Goal: Information Seeking & Learning: Learn about a topic

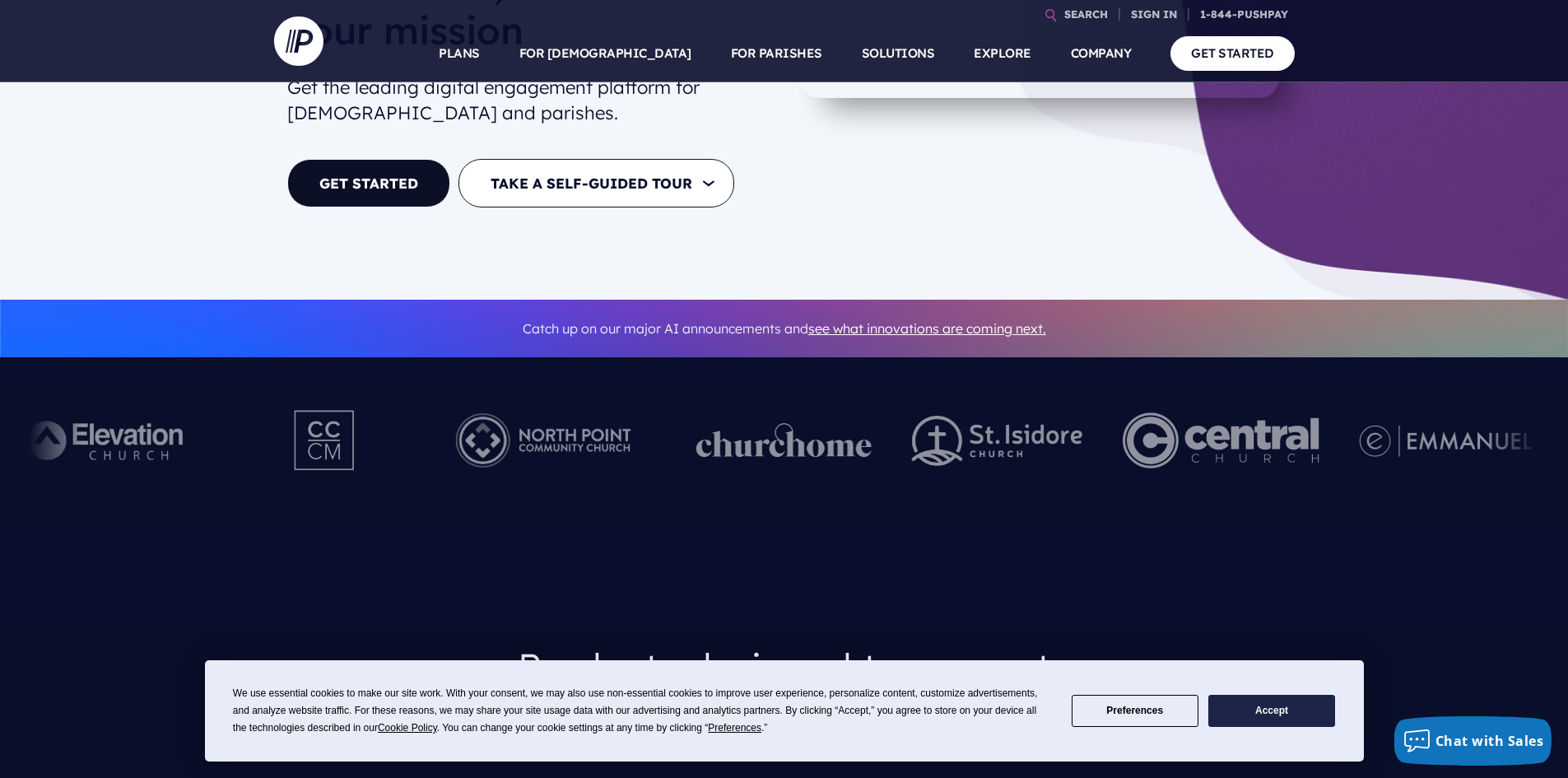
scroll to position [329, 0]
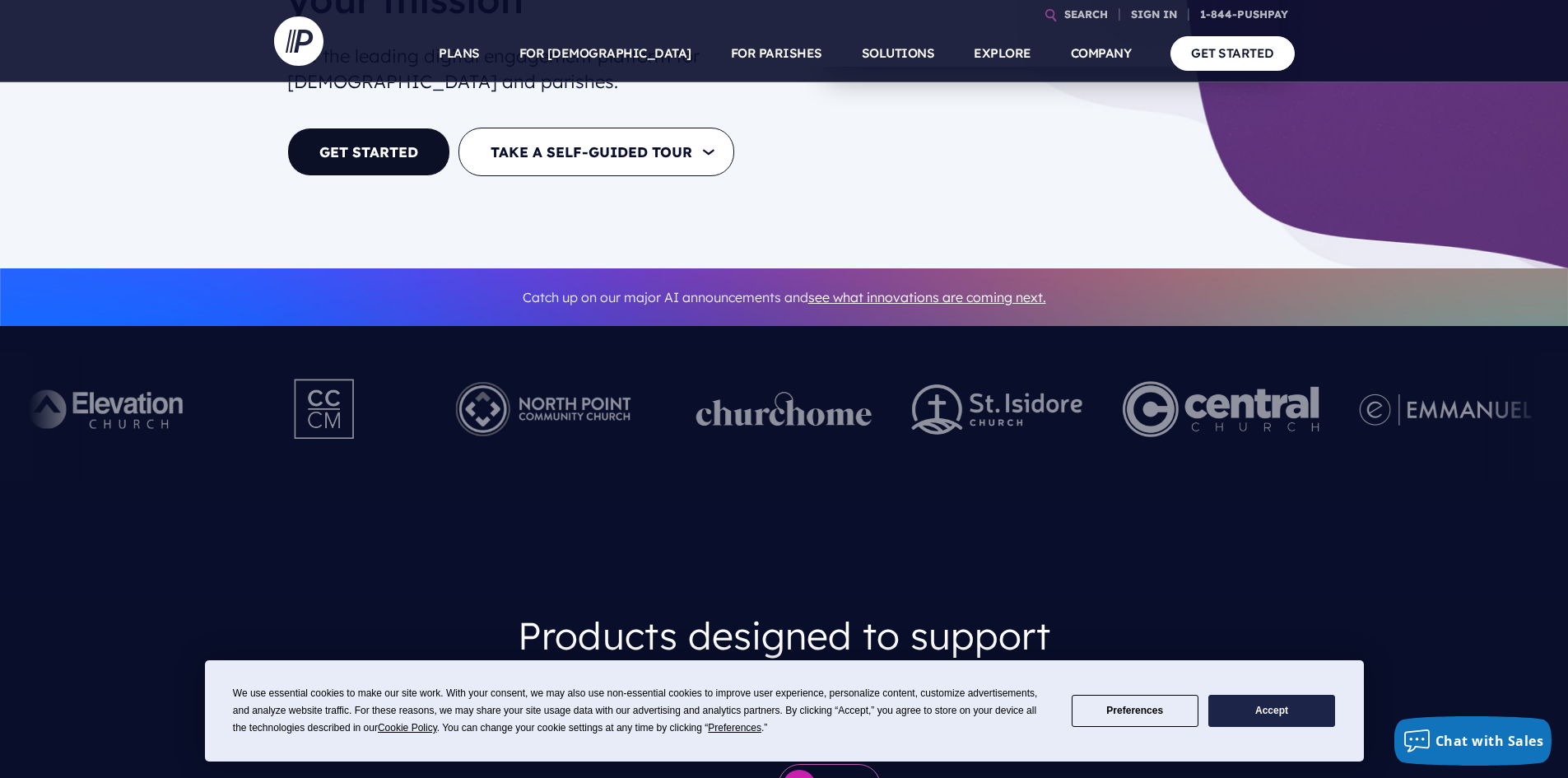
click at [1255, 715] on button "Accept" at bounding box center [1271, 711] width 127 height 32
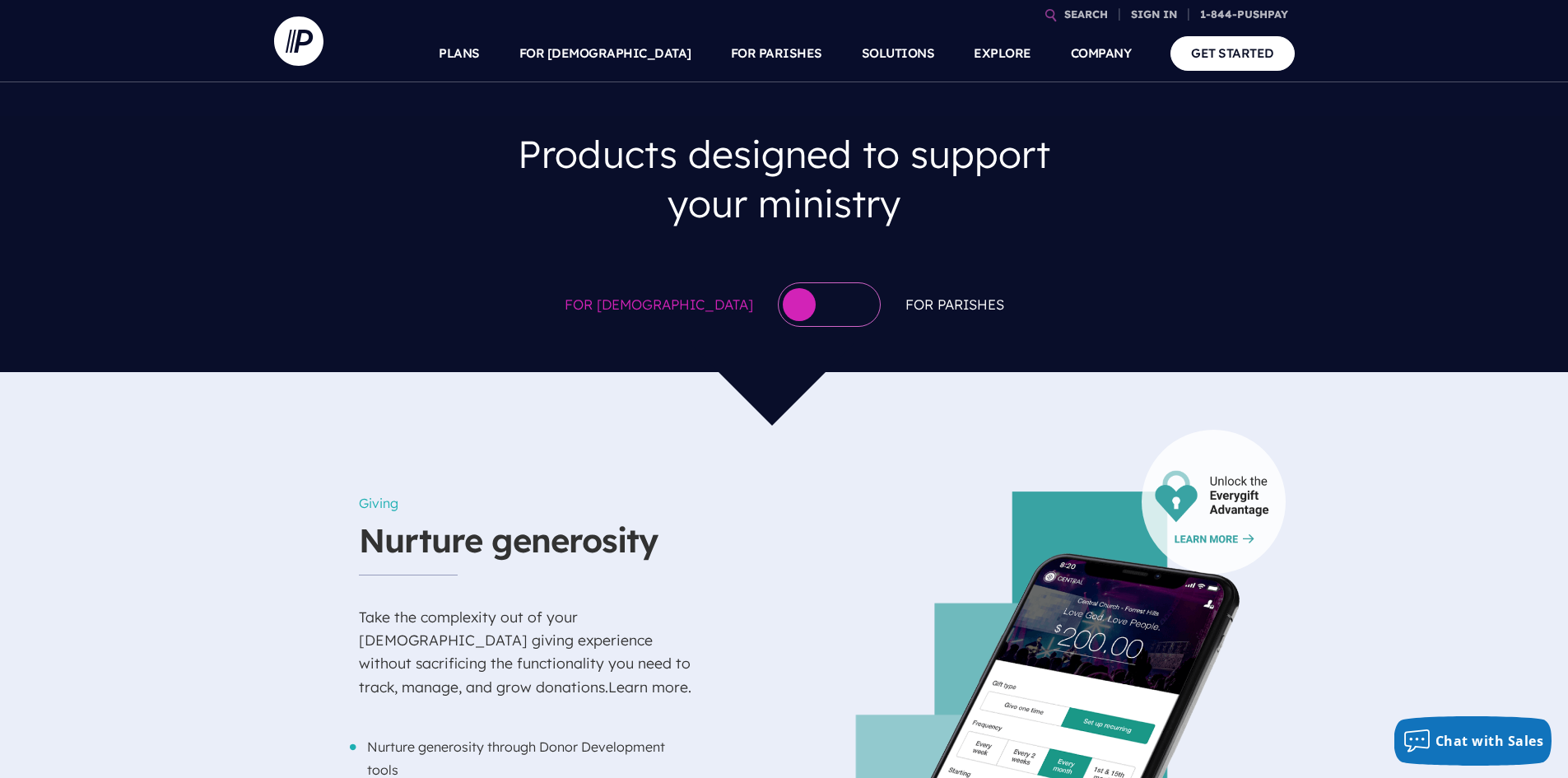
scroll to position [824, 0]
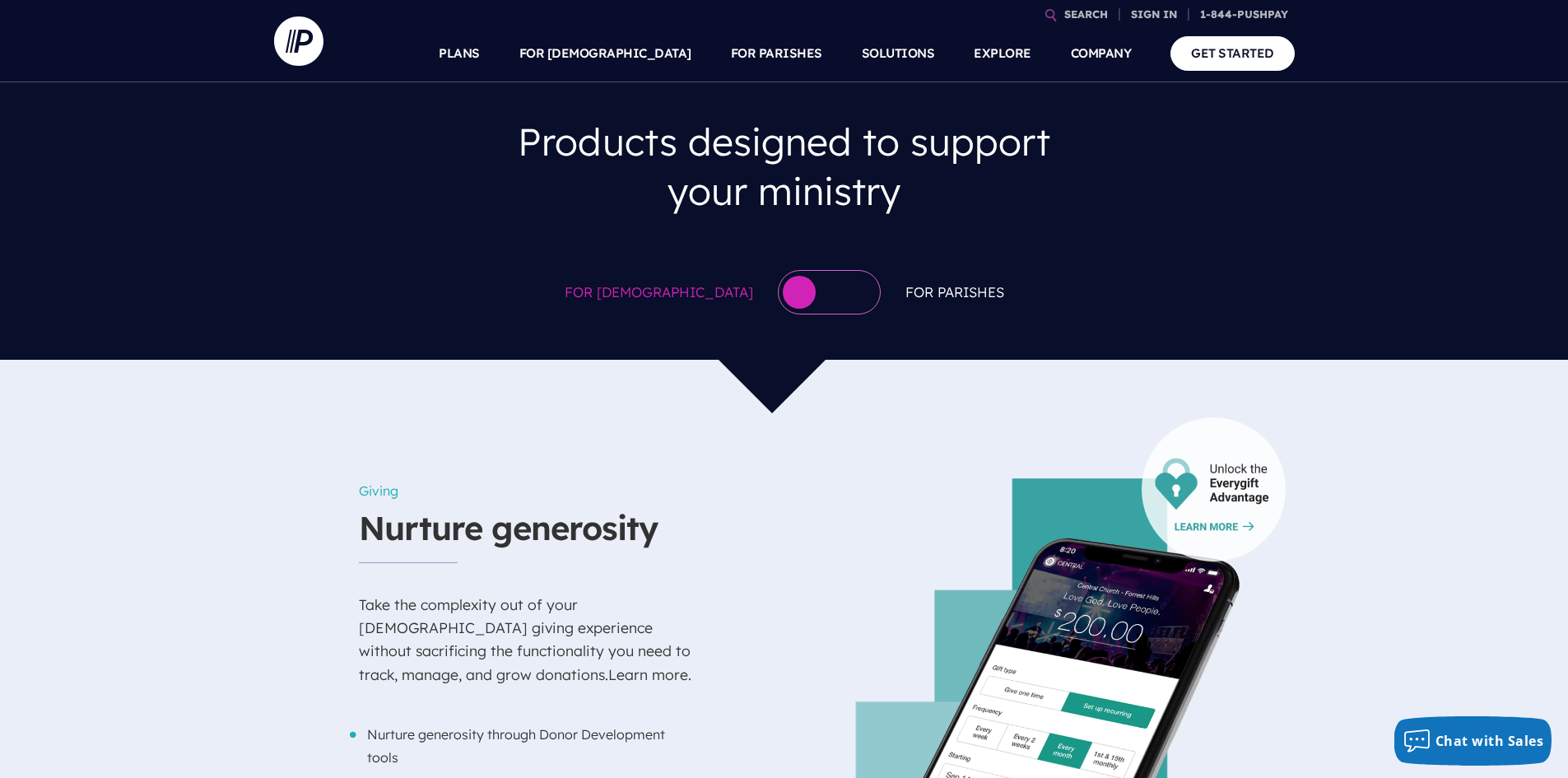
click at [788, 270] on div at bounding box center [830, 291] width 103 height 45
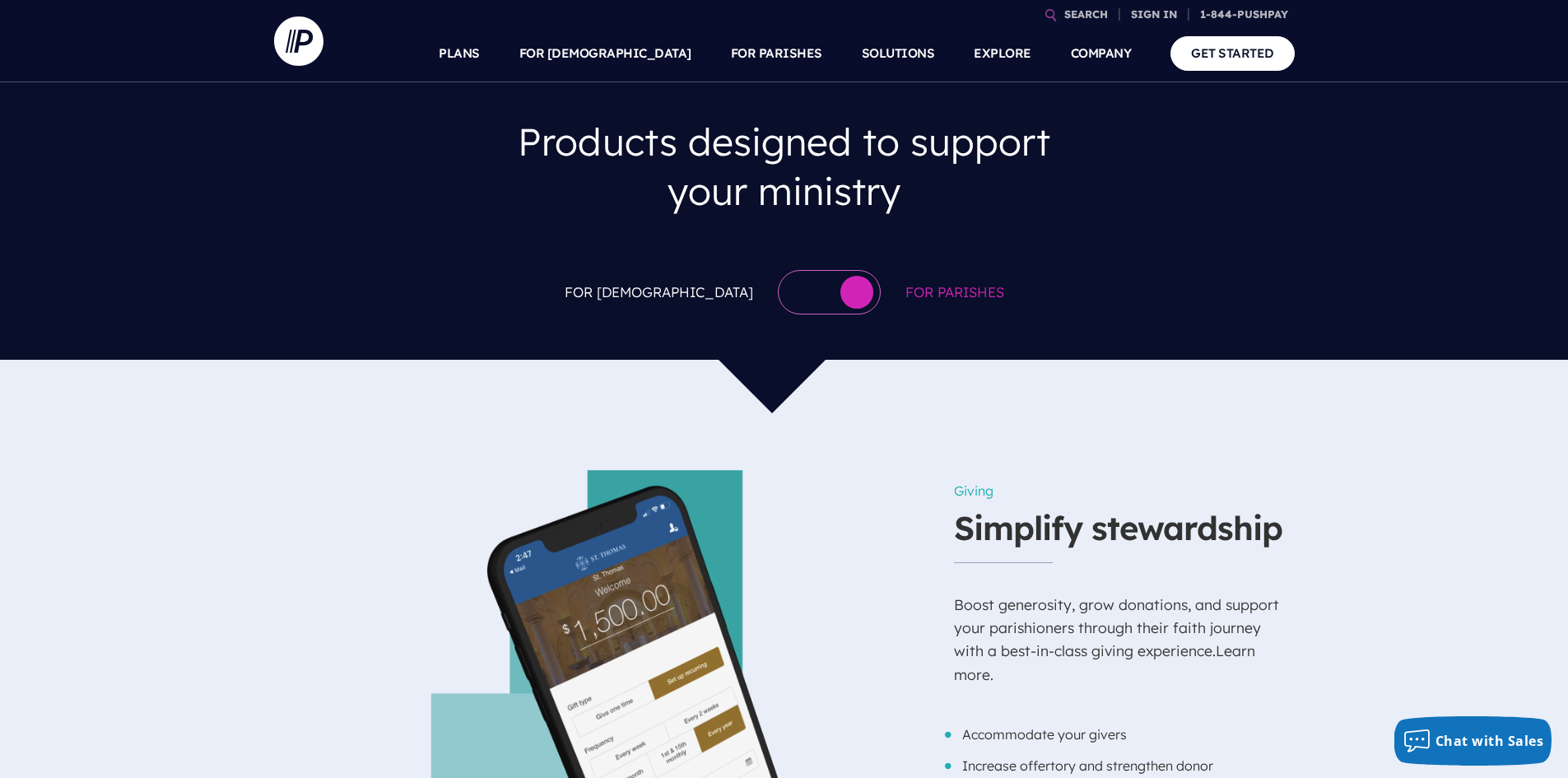
click at [778, 270] on div at bounding box center [830, 291] width 103 height 45
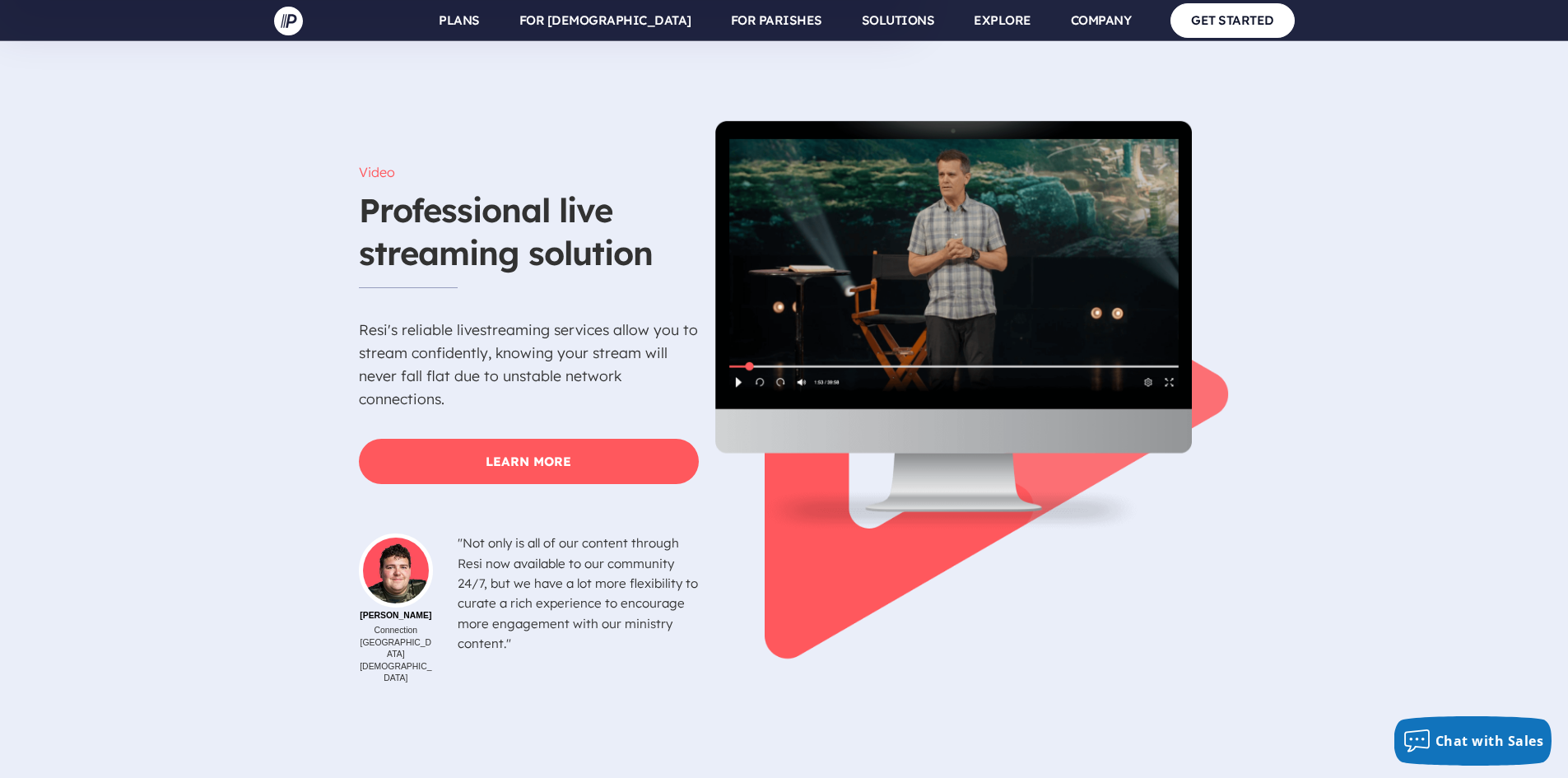
scroll to position [5021, 0]
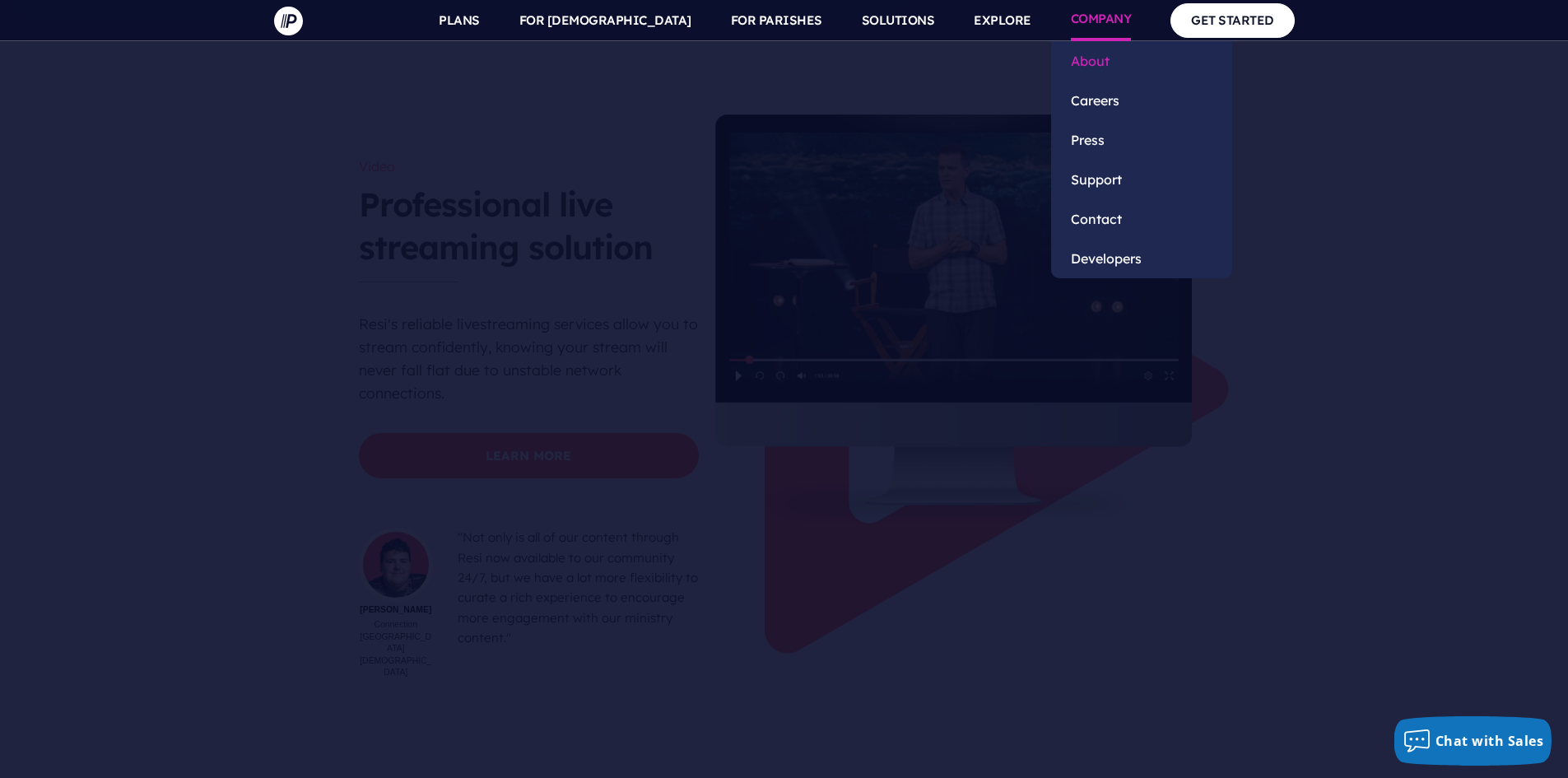
click at [1097, 63] on link "About" at bounding box center [1141, 60] width 181 height 39
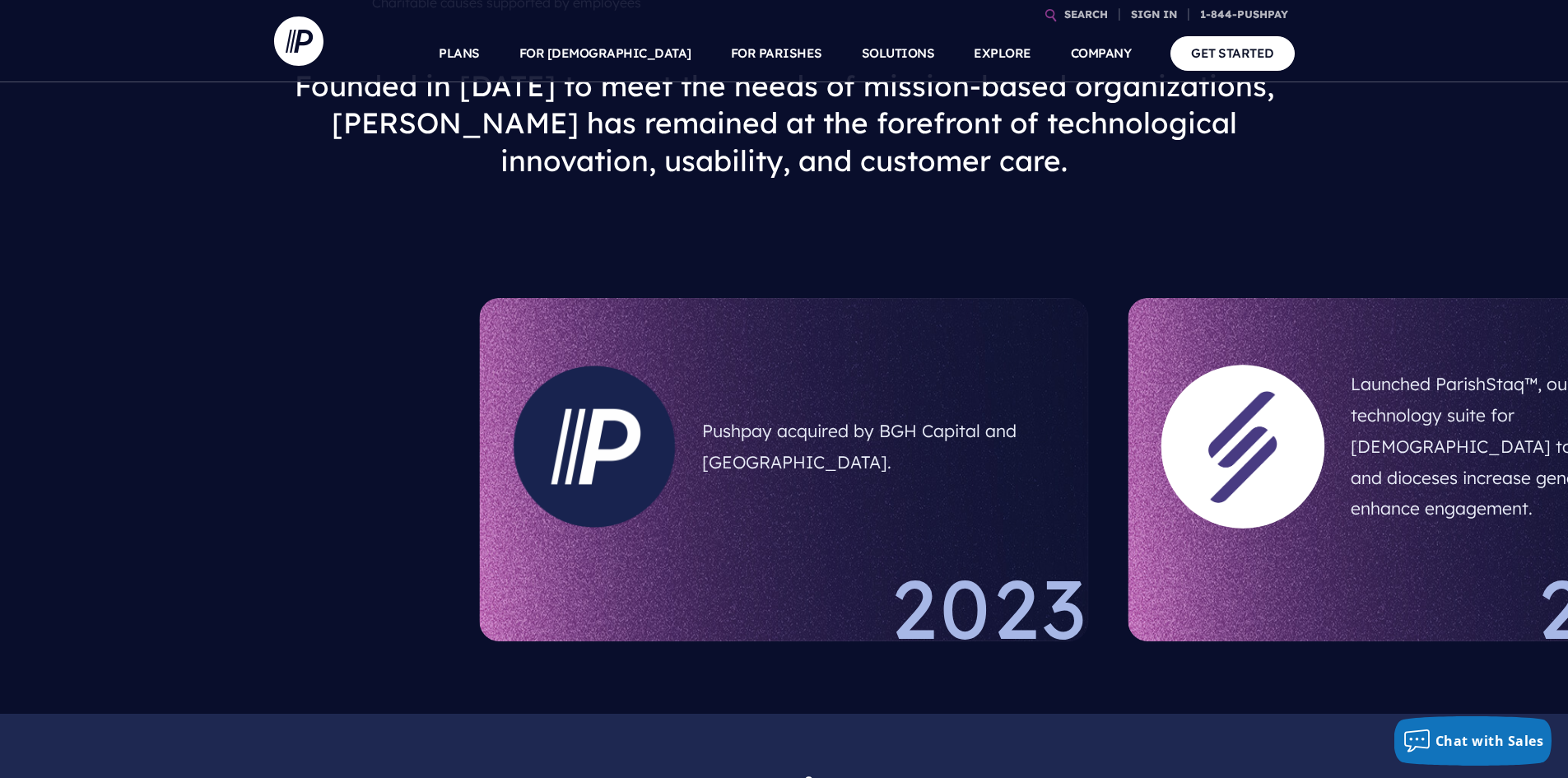
scroll to position [988, 0]
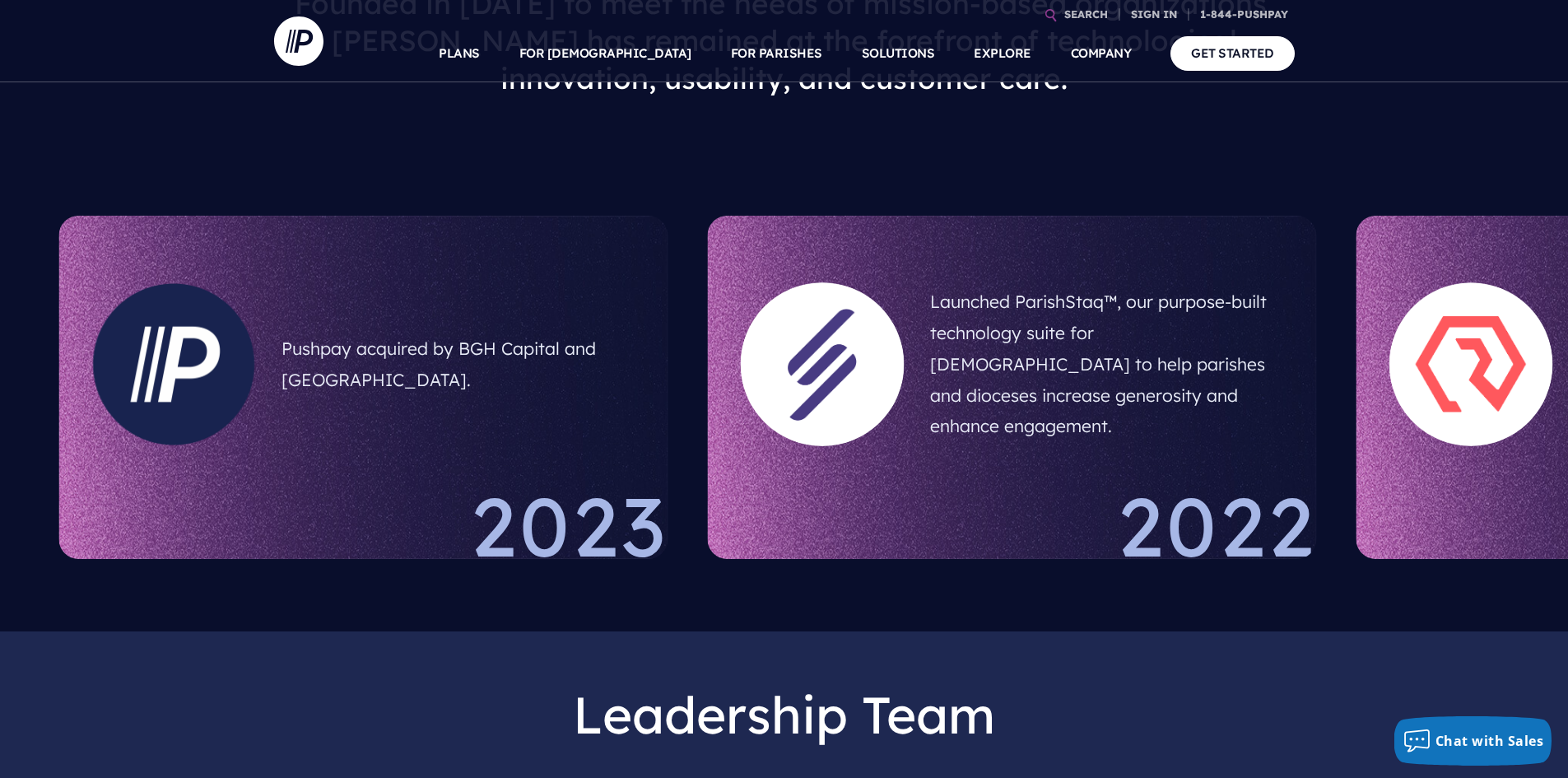
click at [932, 485] on div "2022" at bounding box center [1012, 522] width 609 height 74
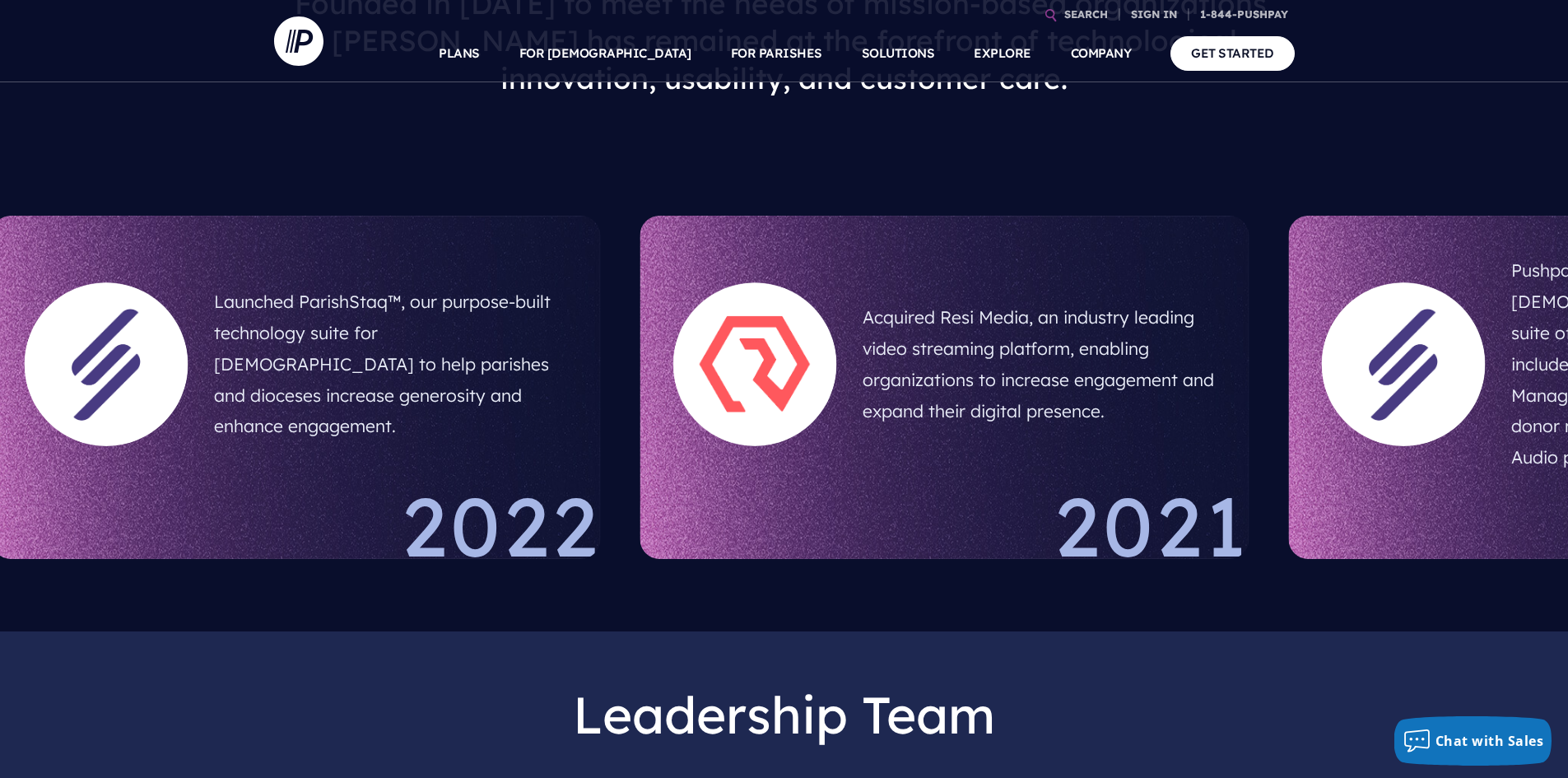
click at [873, 485] on div "2021" at bounding box center [945, 522] width 609 height 74
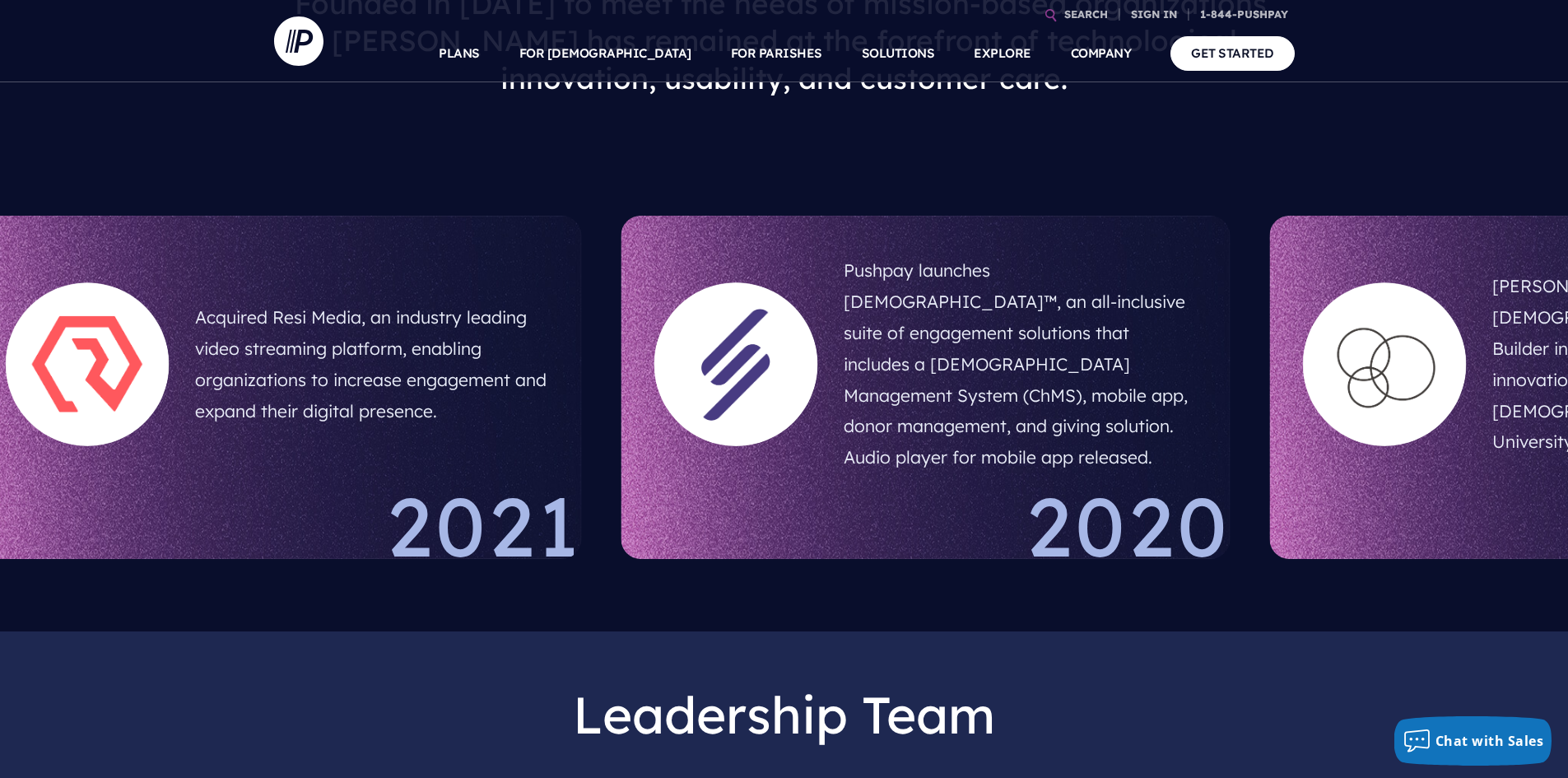
click at [892, 534] on section "Pushpay launches [DEMOGRAPHIC_DATA]™, an all-inclusive suite of engagement solu…" at bounding box center [926, 387] width 648 height 382
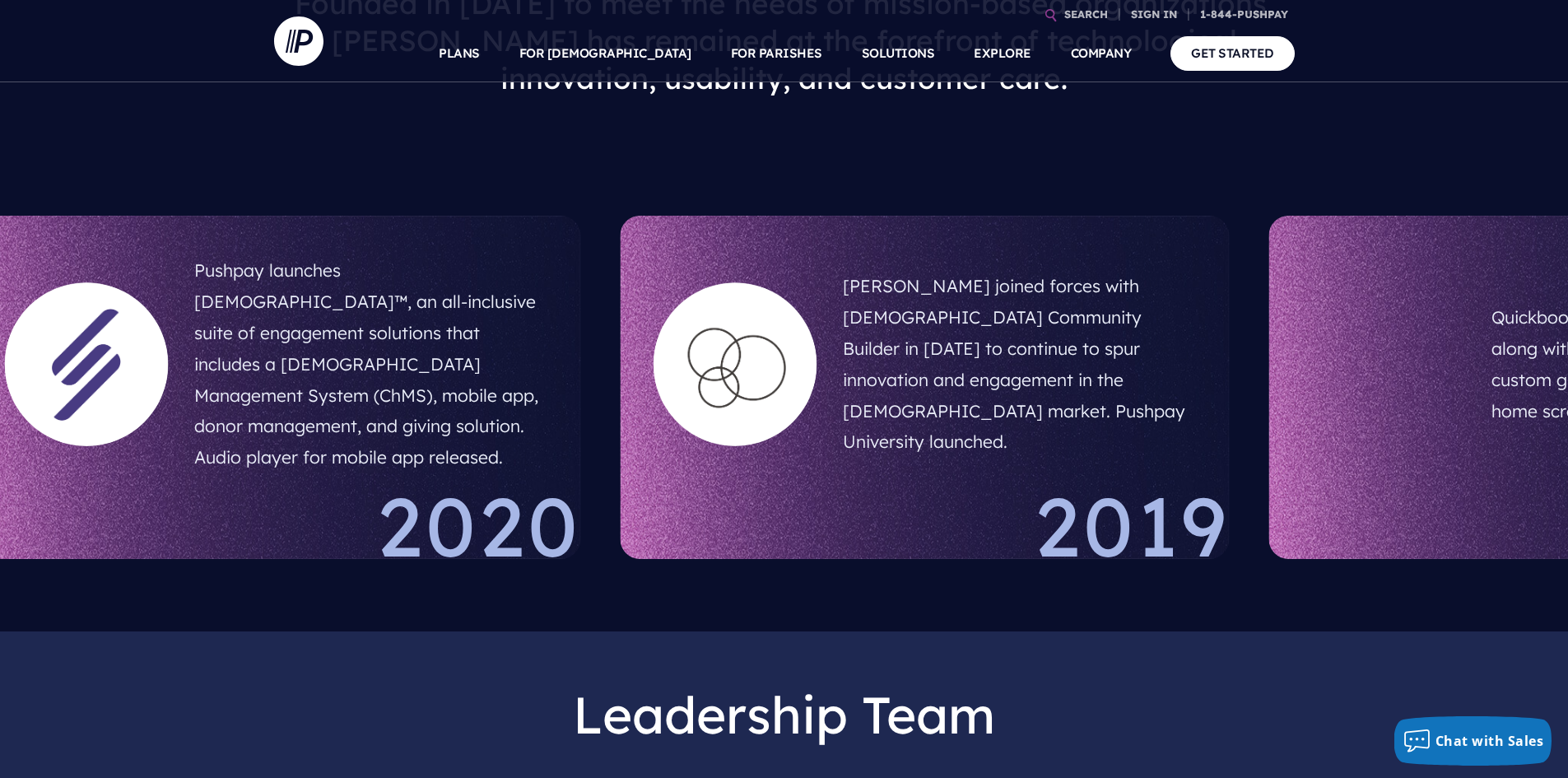
click at [906, 503] on div "2019" at bounding box center [925, 522] width 609 height 74
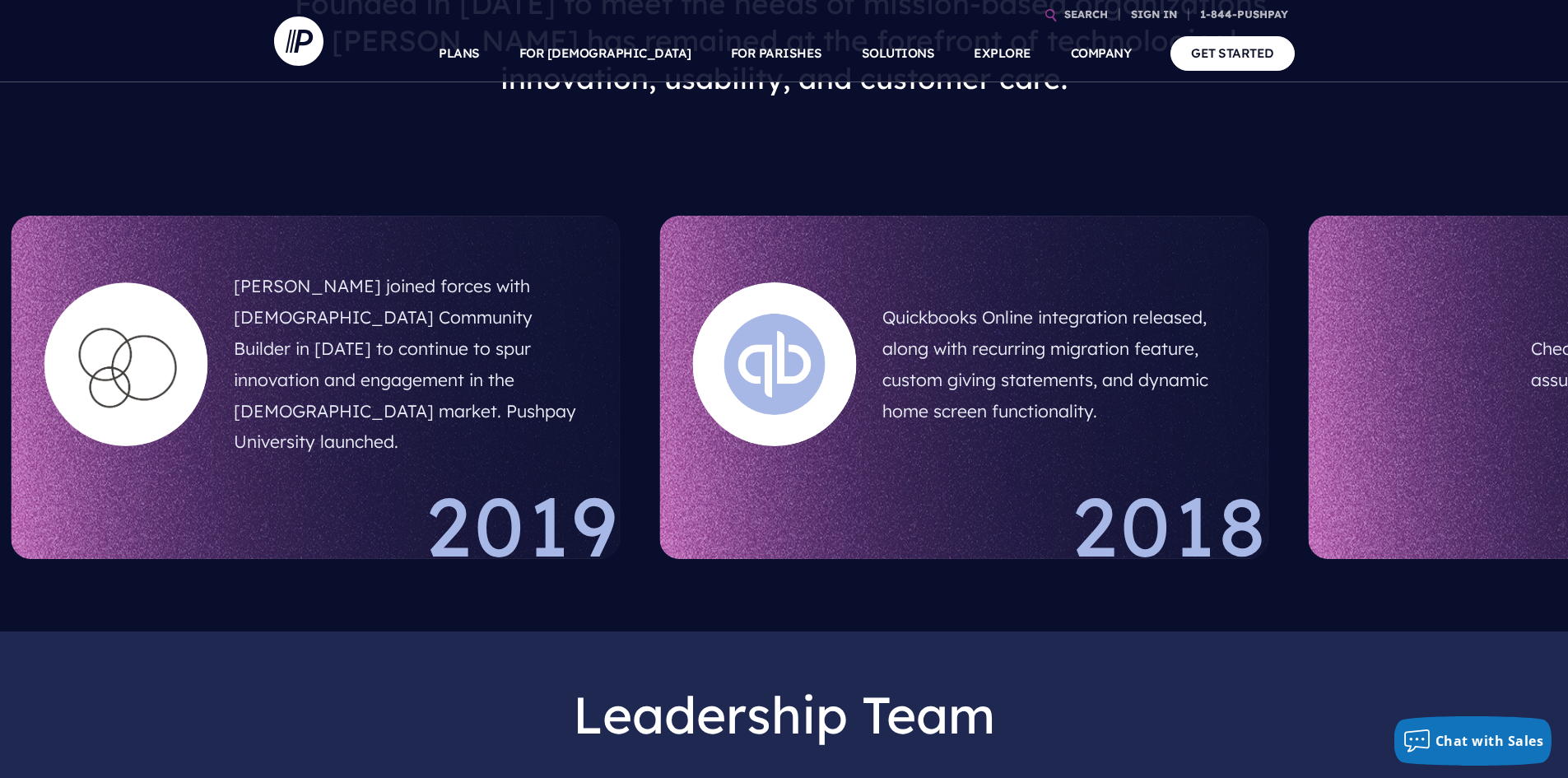
click at [946, 507] on div "2018" at bounding box center [964, 522] width 609 height 74
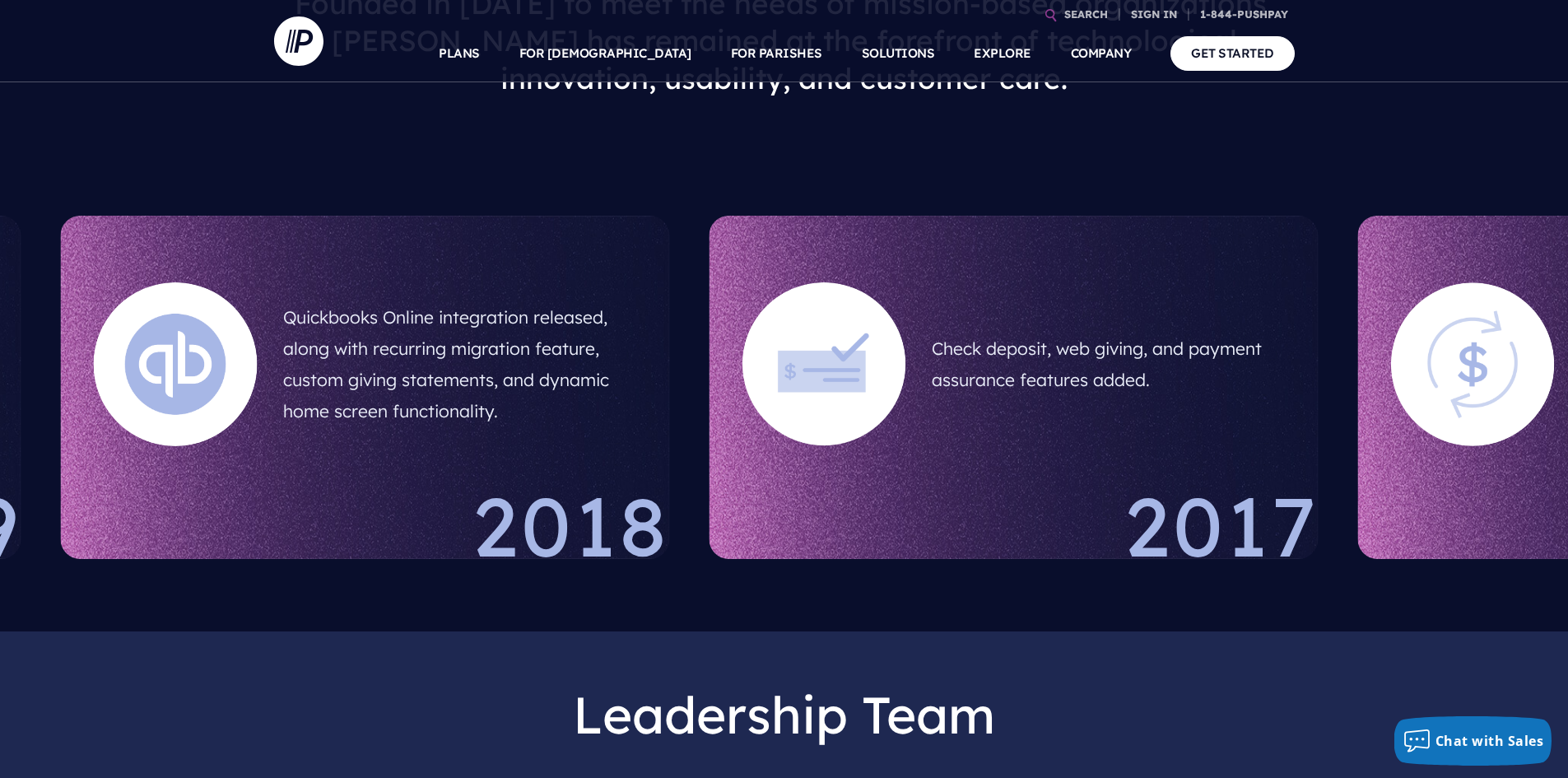
click at [964, 487] on div "2017" at bounding box center [1014, 522] width 609 height 74
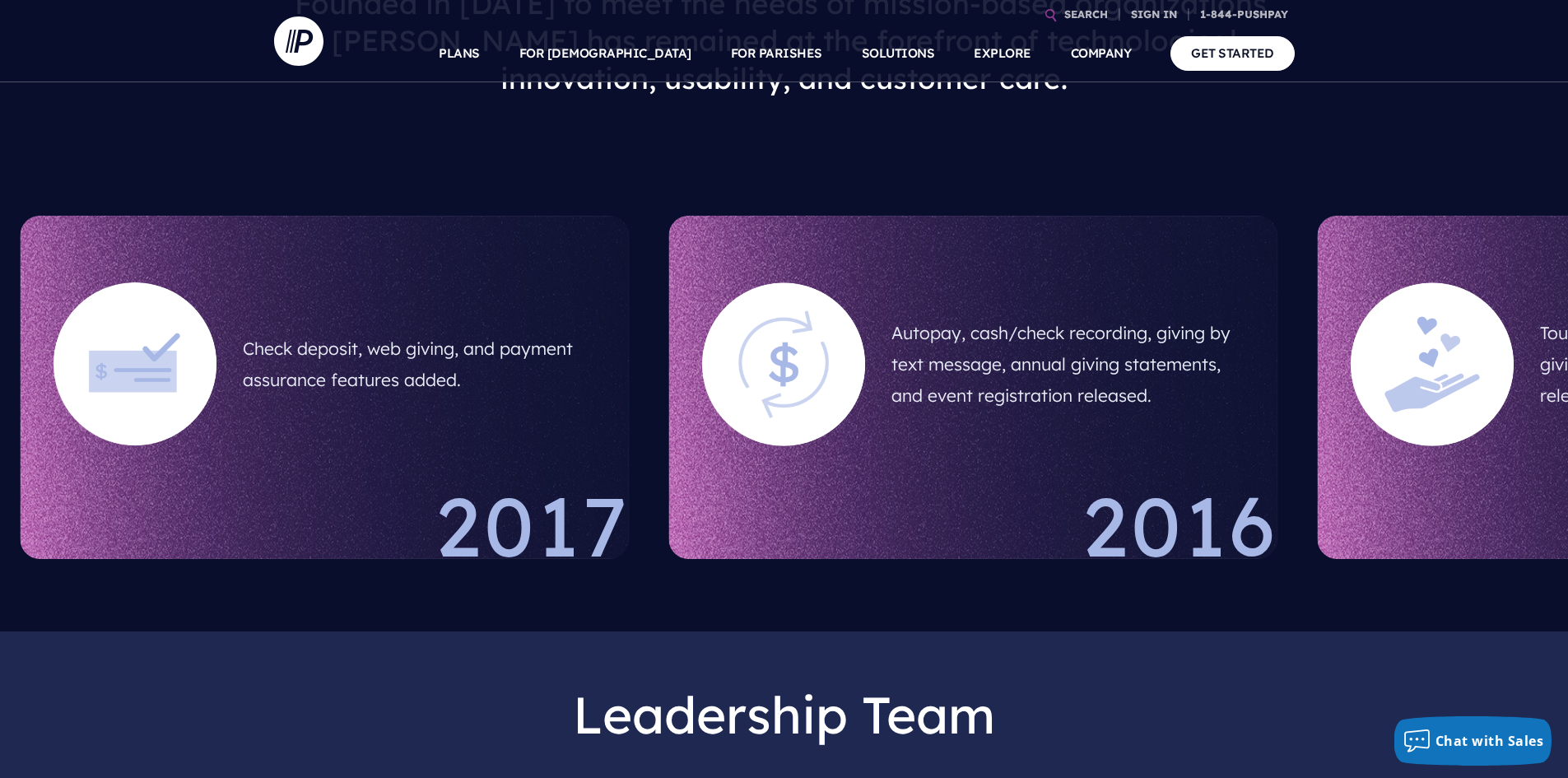
click at [892, 488] on div "2016" at bounding box center [974, 522] width 609 height 74
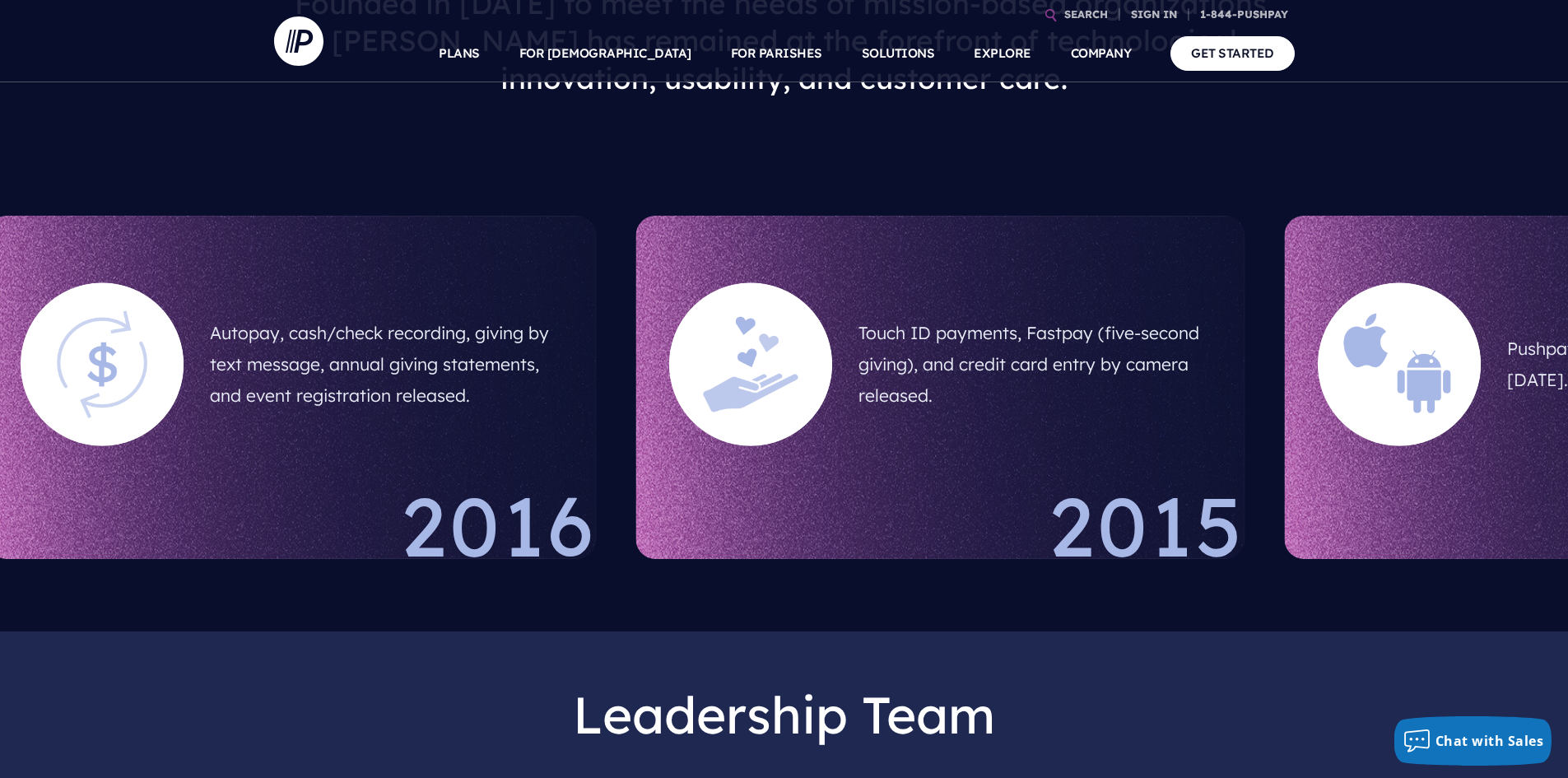
click at [883, 485] on div "2015" at bounding box center [941, 522] width 609 height 74
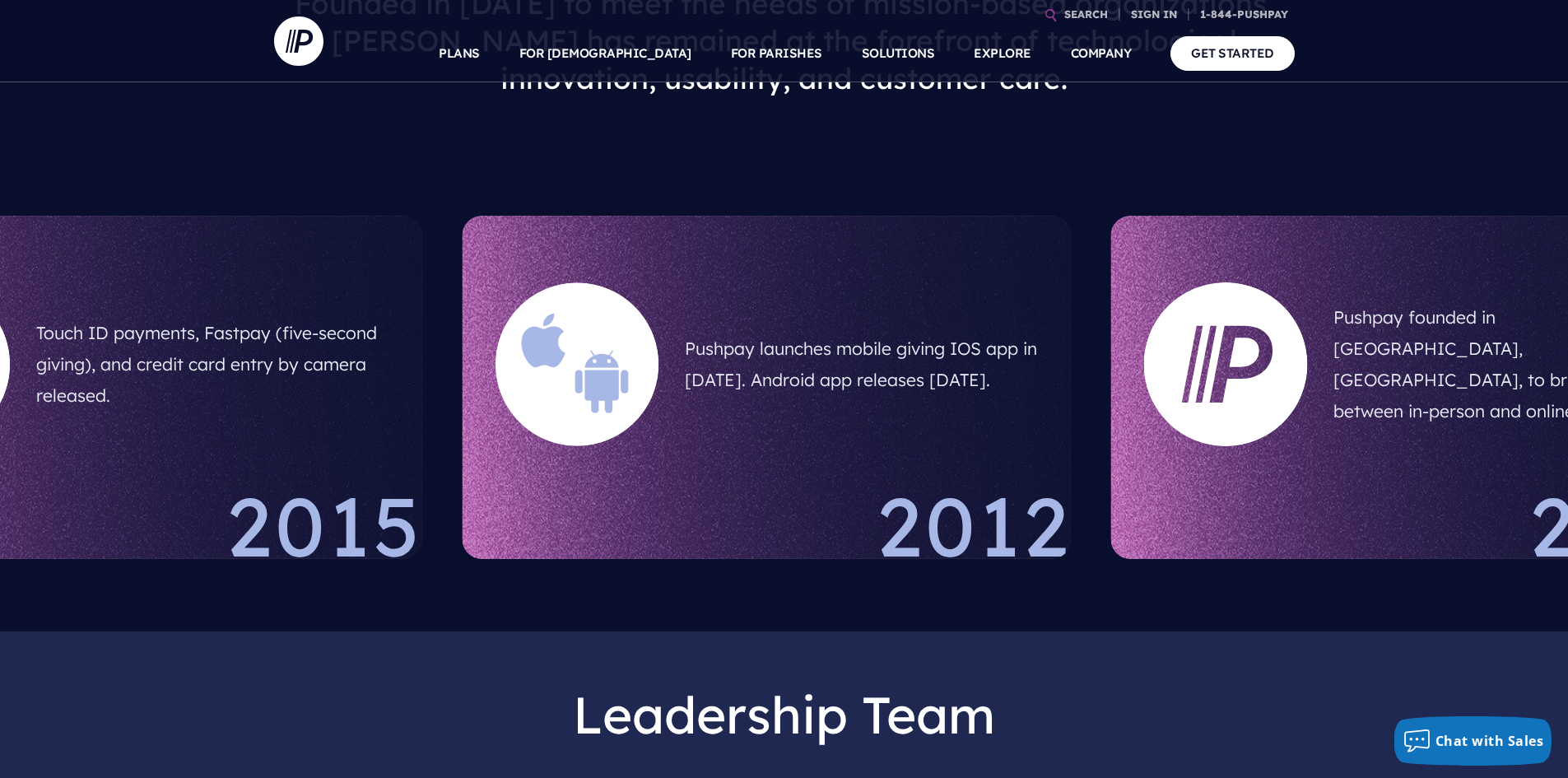
click at [739, 491] on div "2012" at bounding box center [767, 522] width 609 height 74
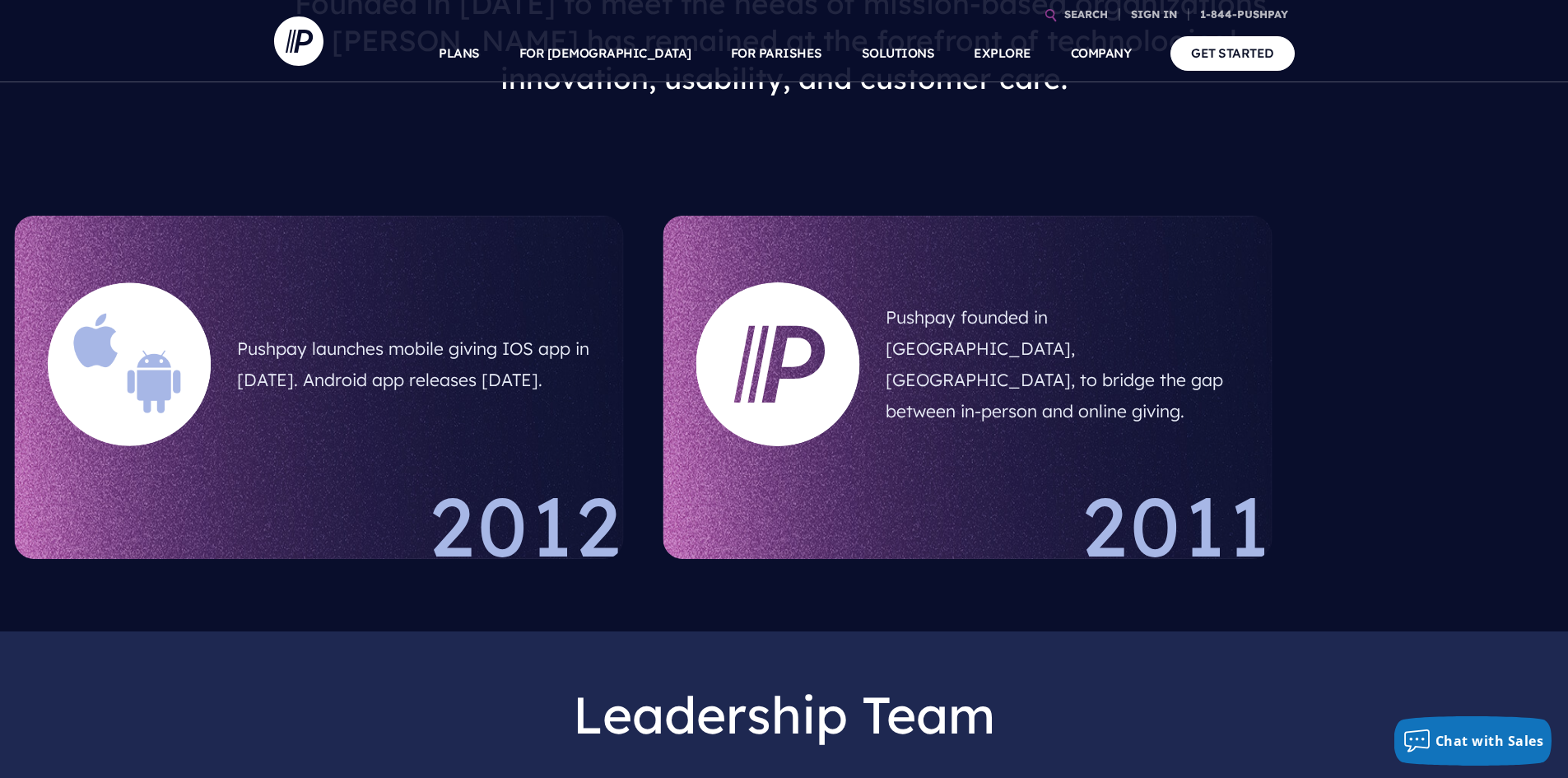
click at [806, 528] on div "Pushpay founded in [GEOGRAPHIC_DATA], [GEOGRAPHIC_DATA], to bridge the gap betw…" at bounding box center [968, 387] width 609 height 343
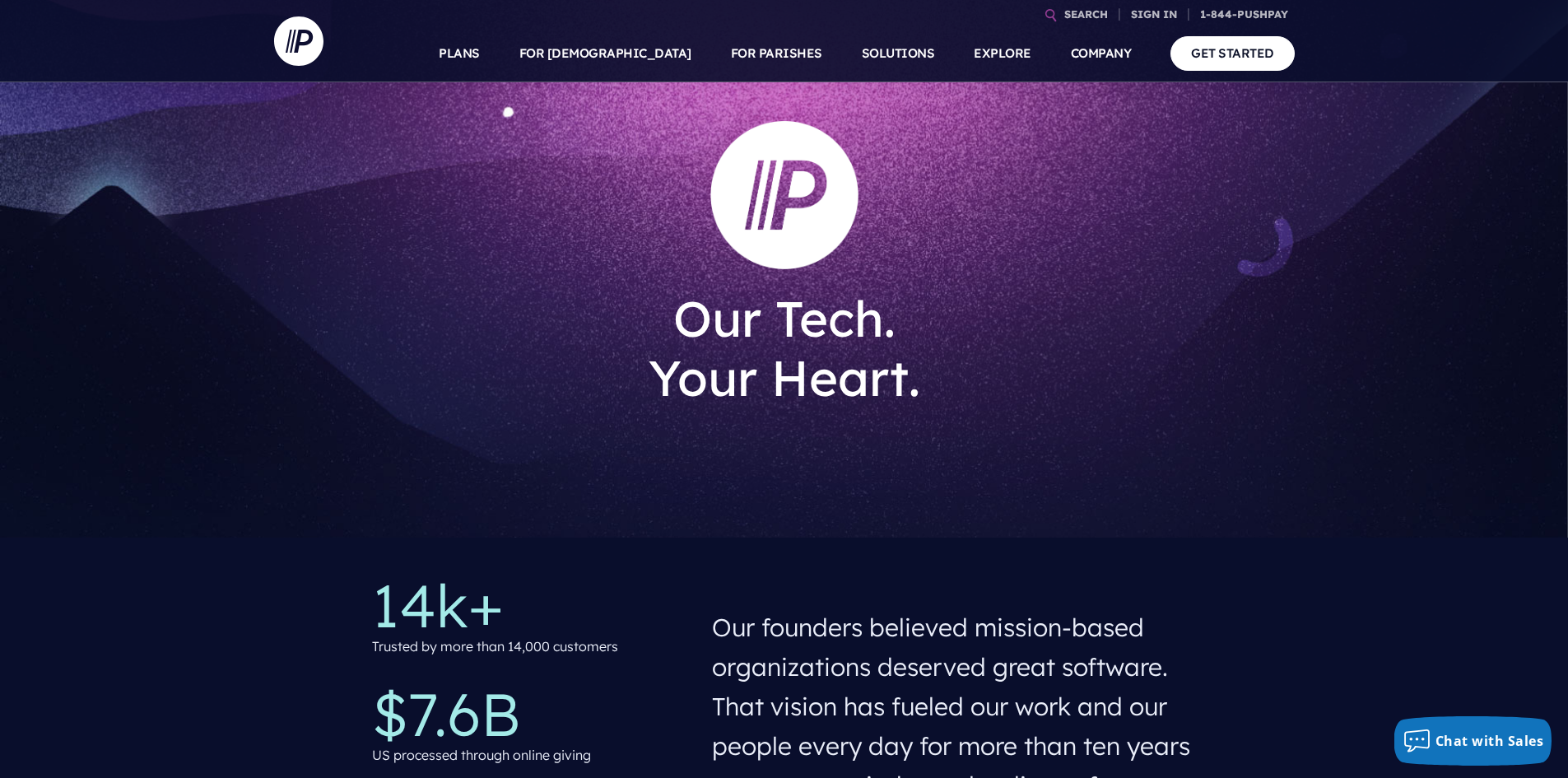
scroll to position [0, 0]
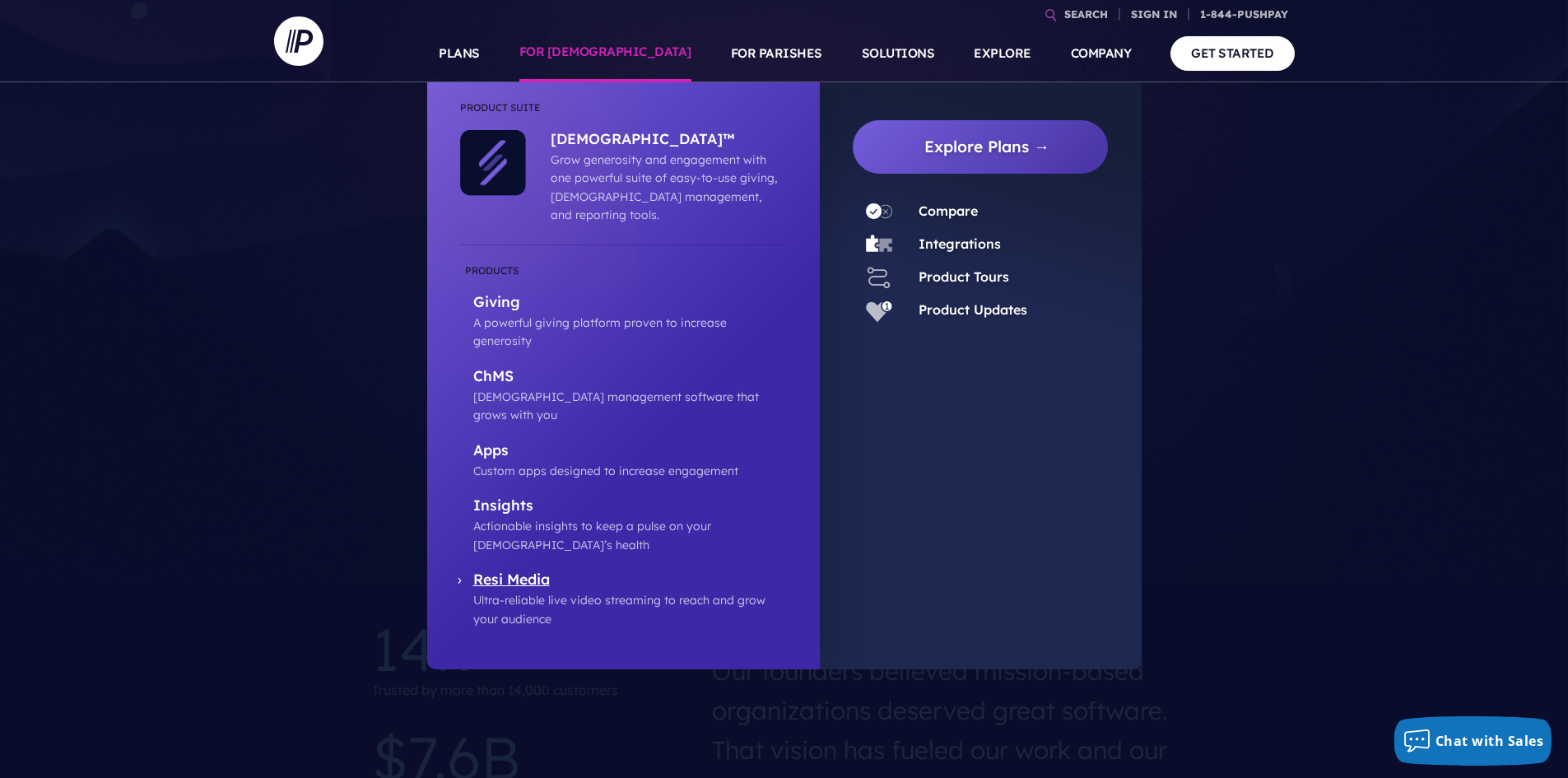
click at [519, 571] on p "Resi Media" at bounding box center [630, 581] width 313 height 21
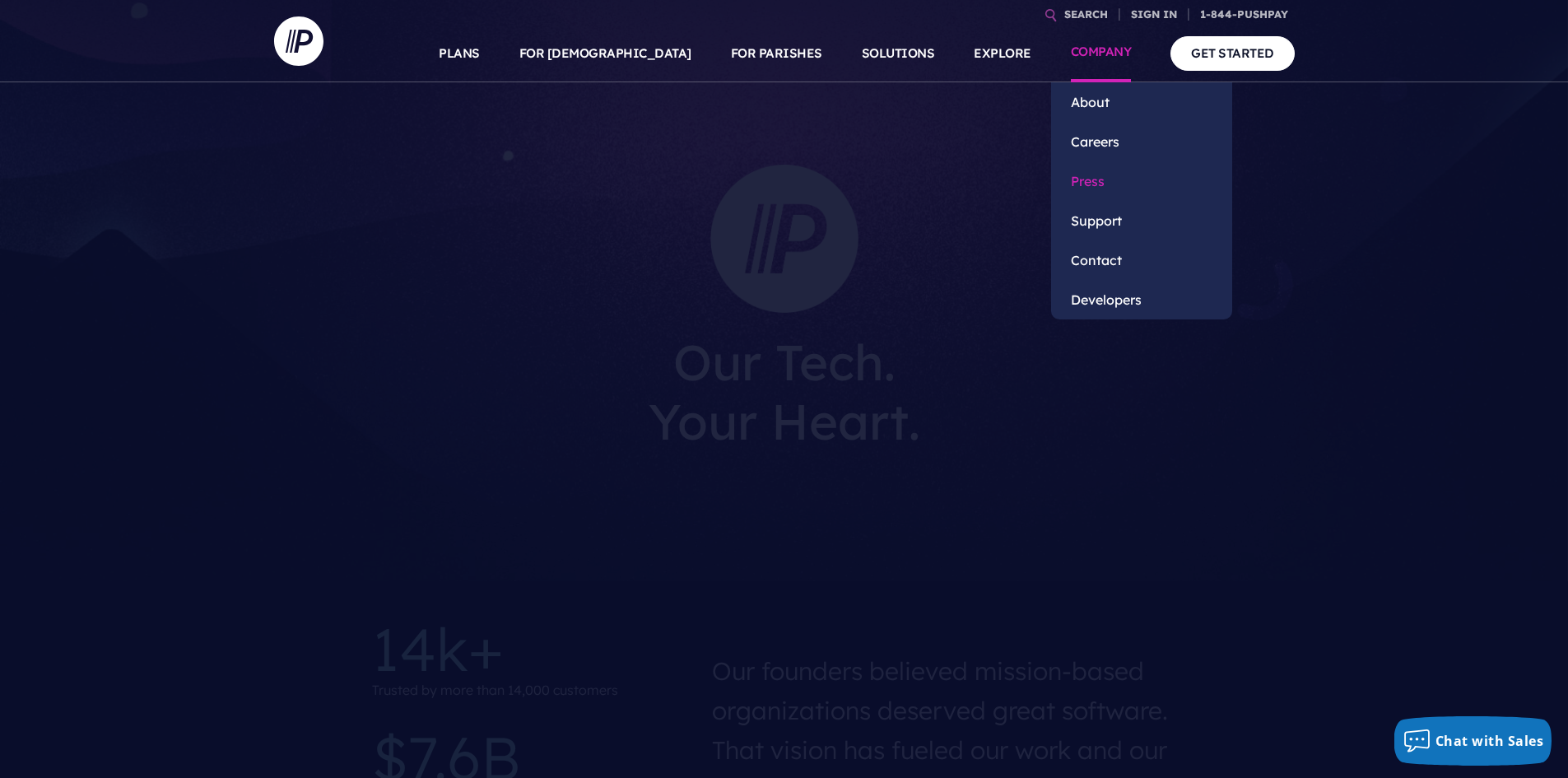
click at [1094, 177] on link "Press" at bounding box center [1141, 180] width 181 height 39
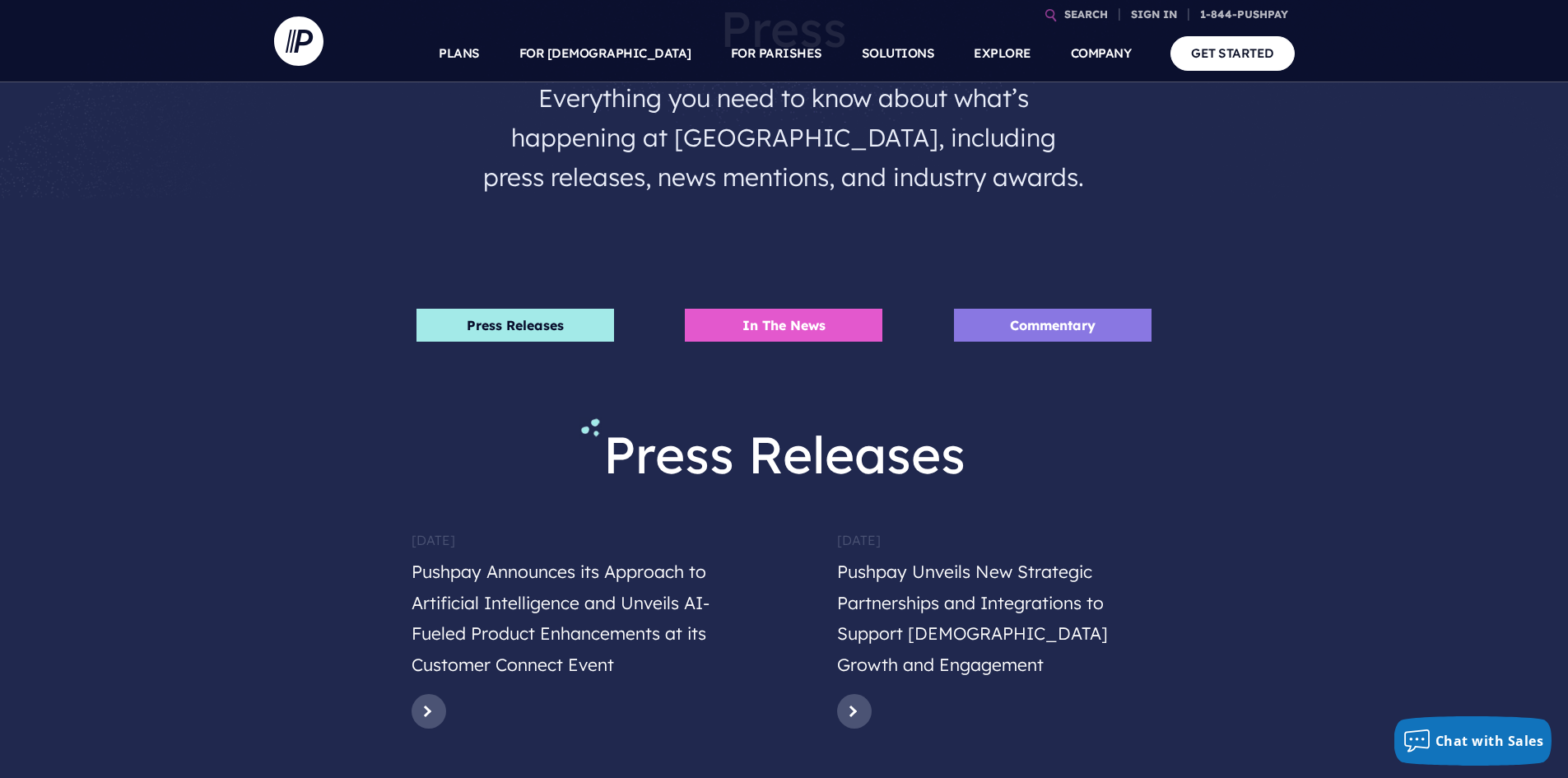
scroll to position [247, 0]
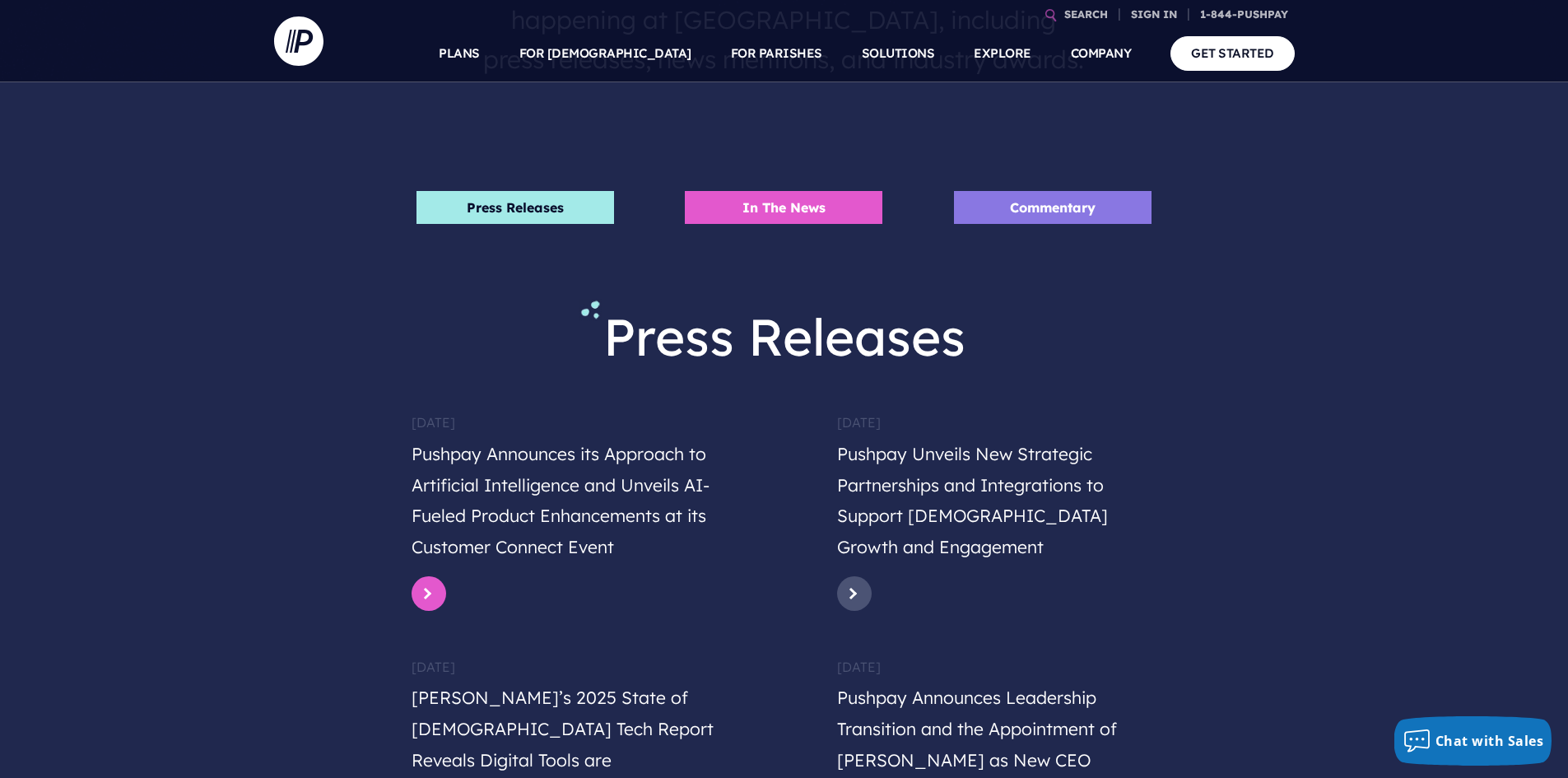
click at [425, 592] on link at bounding box center [429, 593] width 35 height 35
